Goal: Task Accomplishment & Management: Use online tool/utility

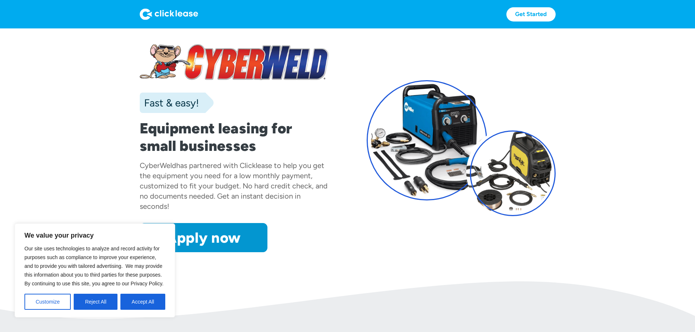
click at [325, 175] on div "CyberWeld has partnered with Clicklease to help you get the equipment you need …" at bounding box center [234, 186] width 189 height 51
drag, startPoint x: 66, startPoint y: 326, endPoint x: 57, endPoint y: 323, distance: 10.0
drag, startPoint x: 57, startPoint y: 323, endPoint x: 41, endPoint y: 304, distance: 24.9
click at [41, 304] on button "Customize" at bounding box center [47, 302] width 46 height 16
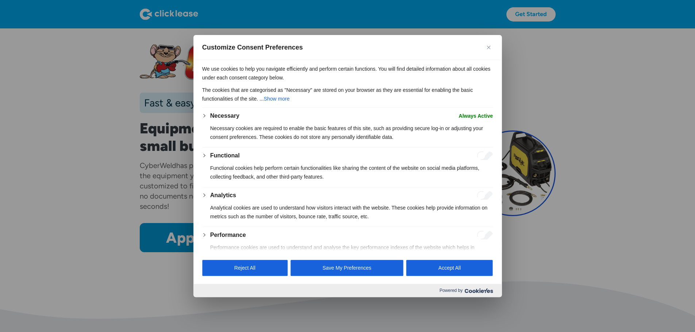
click at [491, 45] on button "Close" at bounding box center [488, 47] width 9 height 9
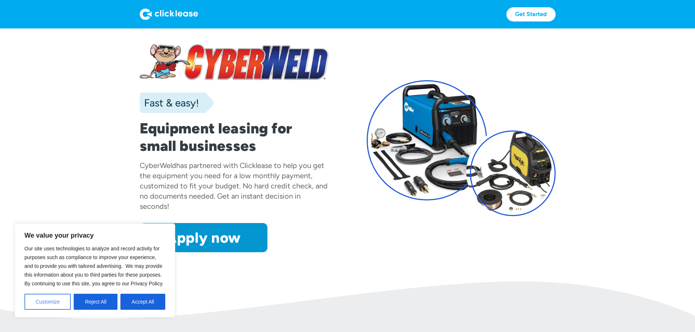
click at [47, 306] on button "Customize" at bounding box center [47, 302] width 46 height 16
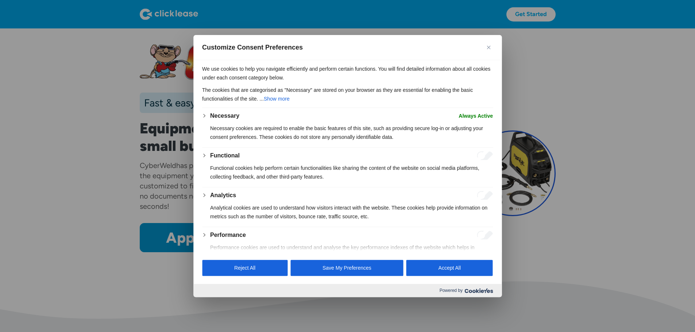
click at [490, 47] on button "Close" at bounding box center [488, 47] width 9 height 9
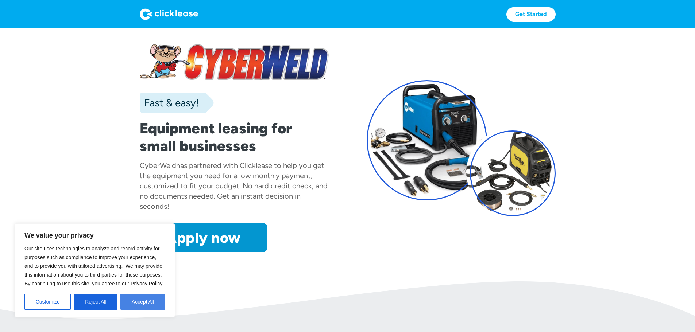
click at [130, 303] on button "Accept All" at bounding box center [142, 302] width 45 height 16
